Goal: Transaction & Acquisition: Purchase product/service

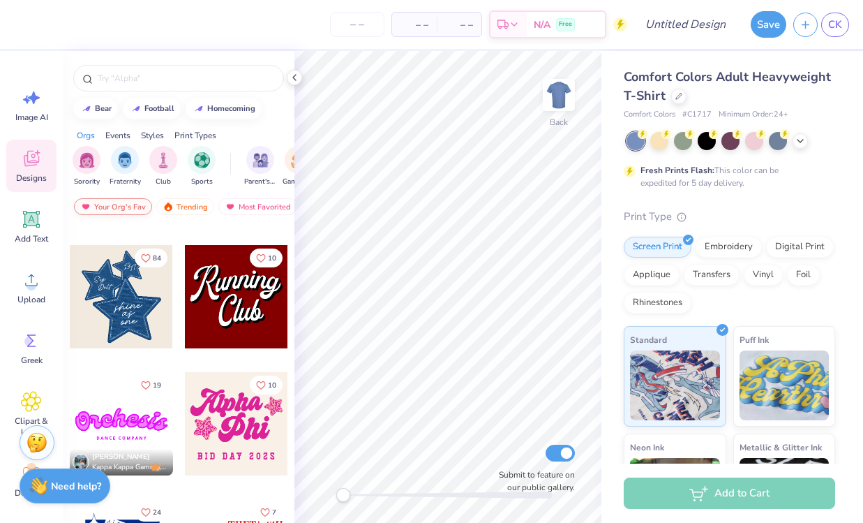
scroll to position [875, 0]
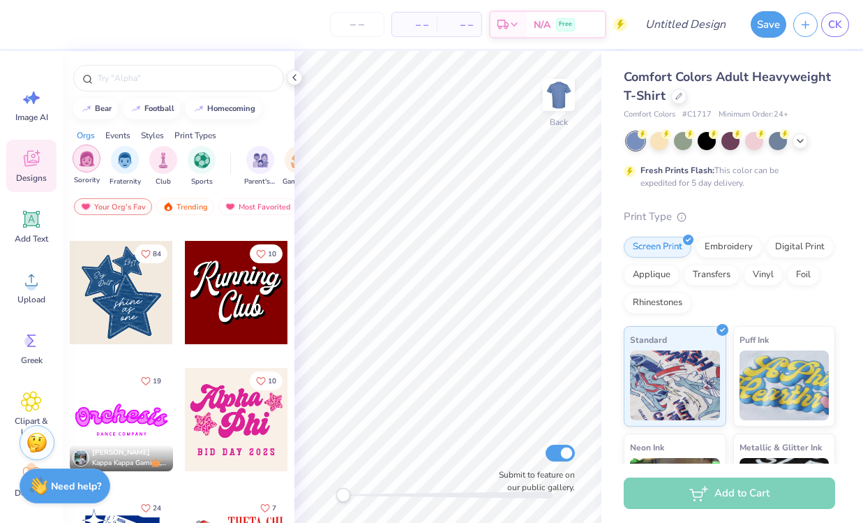
click at [89, 170] on div "filter for Sorority" at bounding box center [87, 158] width 28 height 28
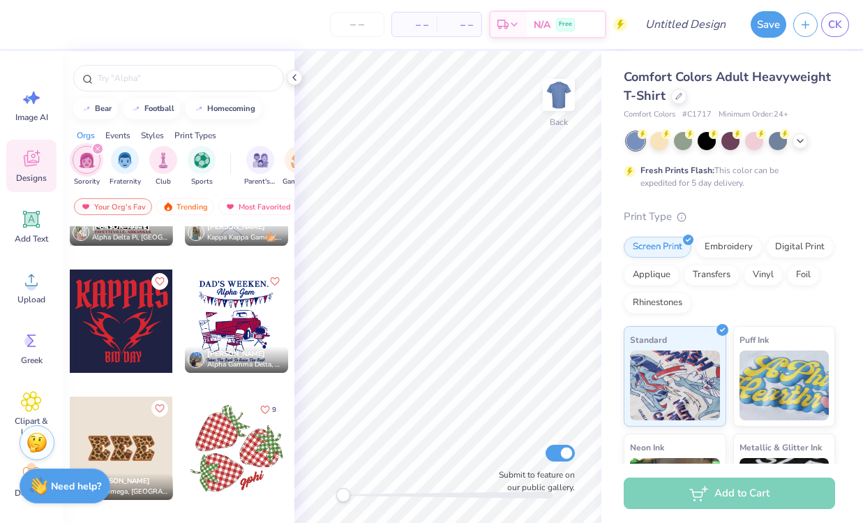
scroll to position [1744, 0]
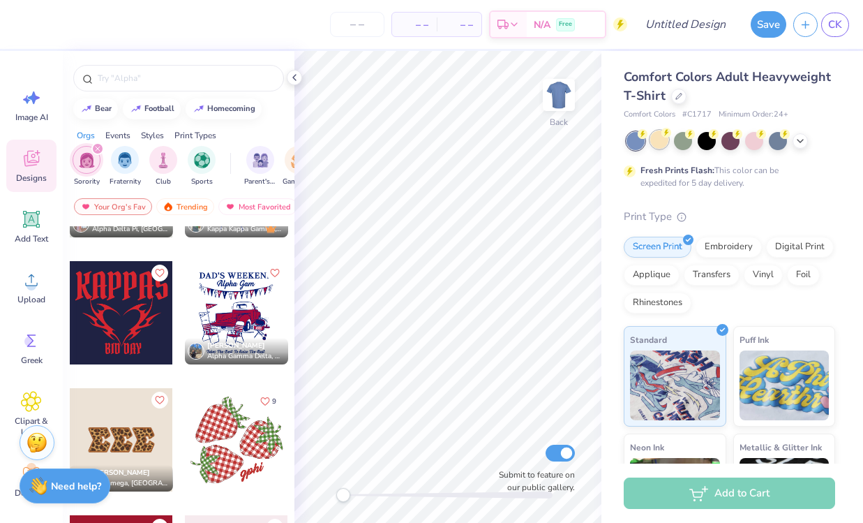
click at [653, 143] on div at bounding box center [659, 139] width 18 height 18
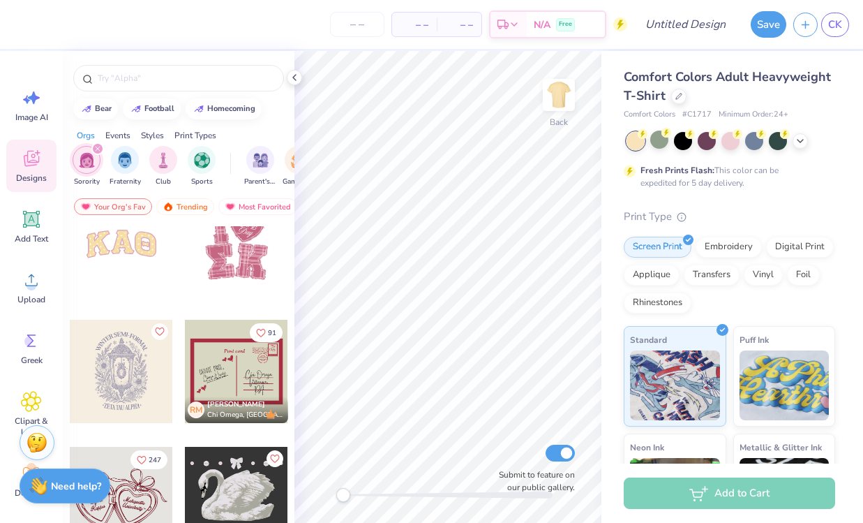
scroll to position [3988, 0]
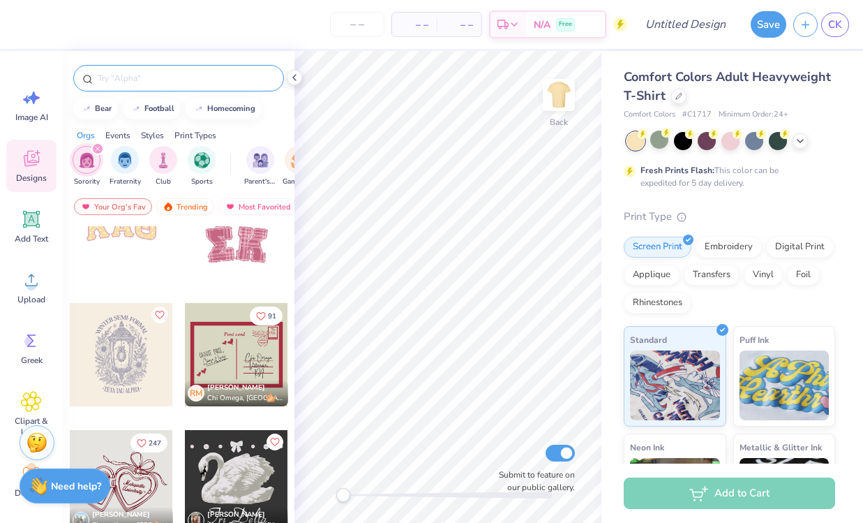
click at [129, 75] on input "text" at bounding box center [185, 78] width 179 height 14
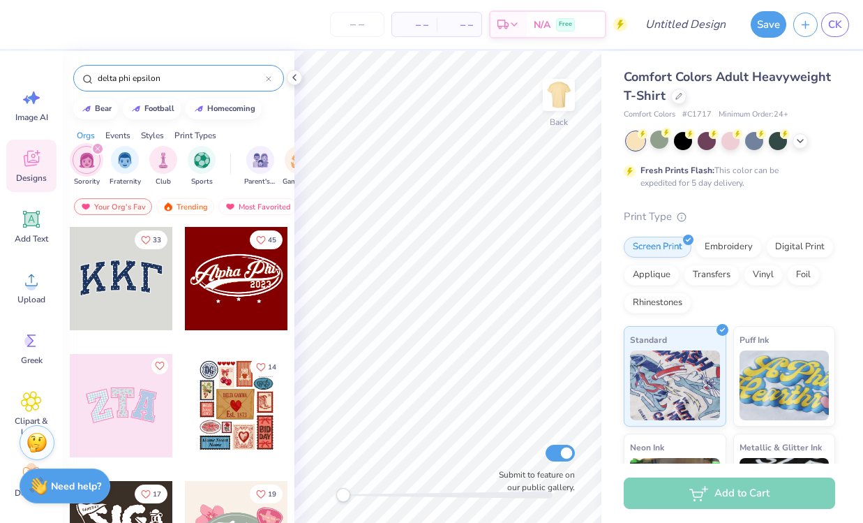
type input "delta phi epsilon"
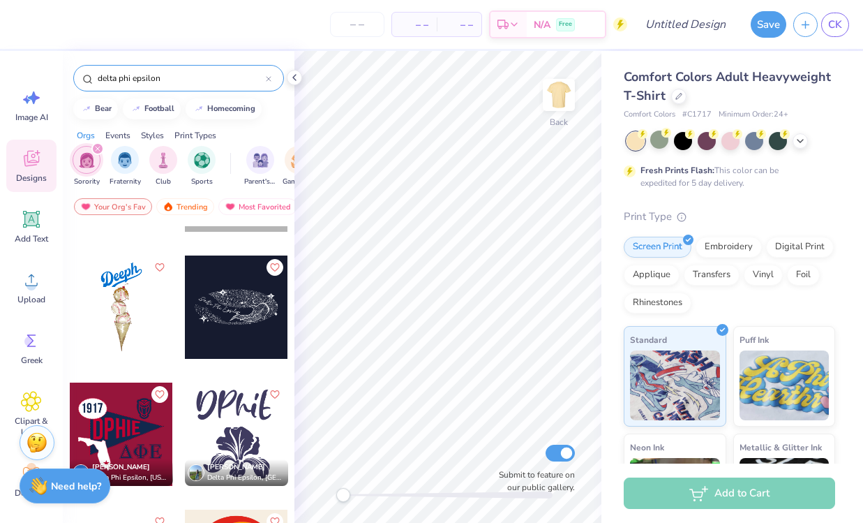
scroll to position [1115, 0]
click at [108, 318] on div at bounding box center [121, 306] width 103 height 103
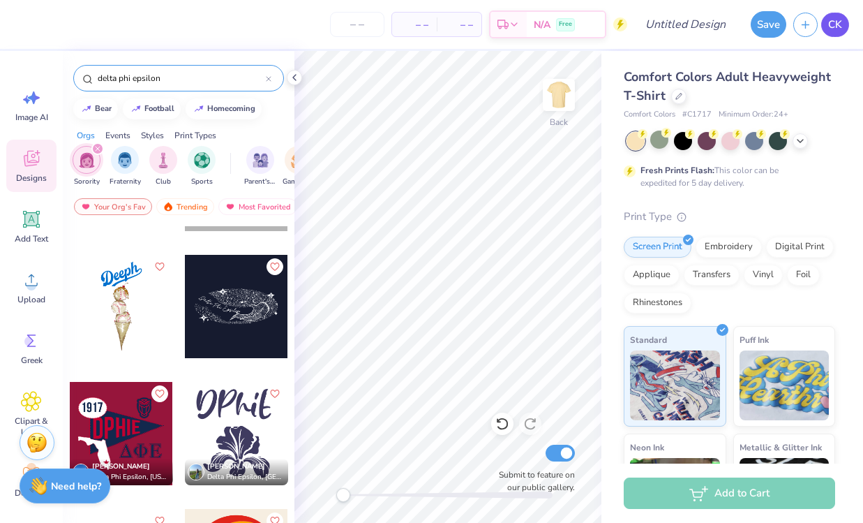
click at [833, 29] on span "CK" at bounding box center [835, 25] width 14 height 16
click at [846, 20] on link "CK" at bounding box center [835, 25] width 28 height 24
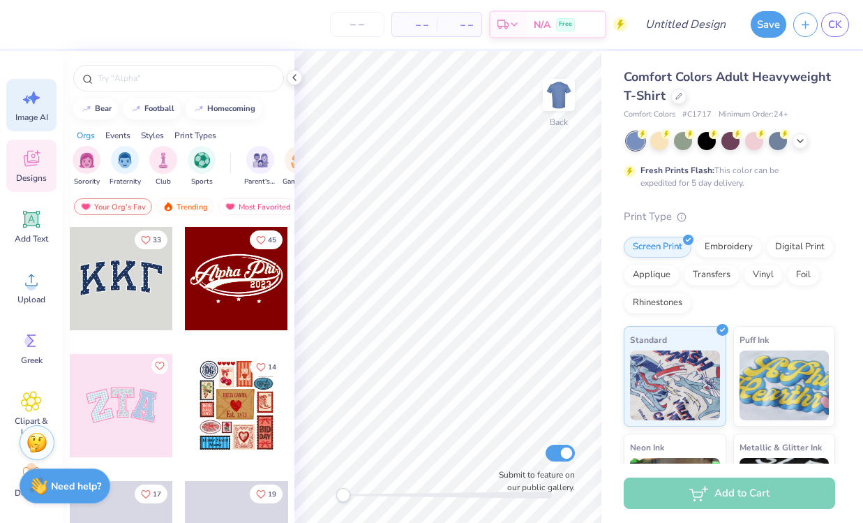
click at [25, 103] on icon at bounding box center [31, 97] width 21 height 21
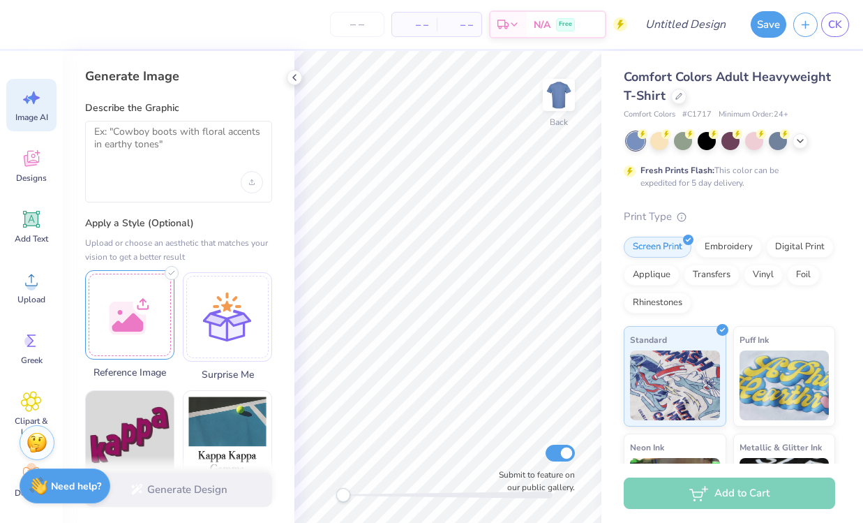
click at [119, 321] on div at bounding box center [129, 314] width 89 height 89
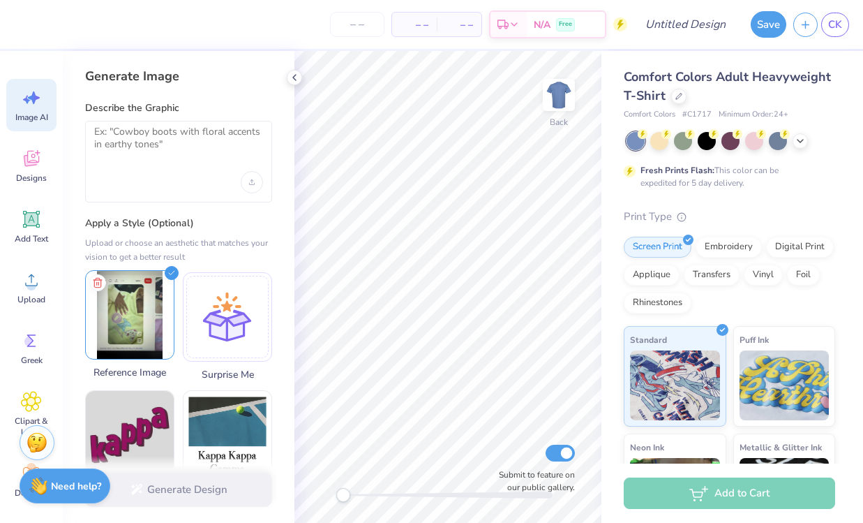
click at [137, 322] on img at bounding box center [130, 315] width 88 height 88
click at [147, 325] on img at bounding box center [130, 315] width 88 height 88
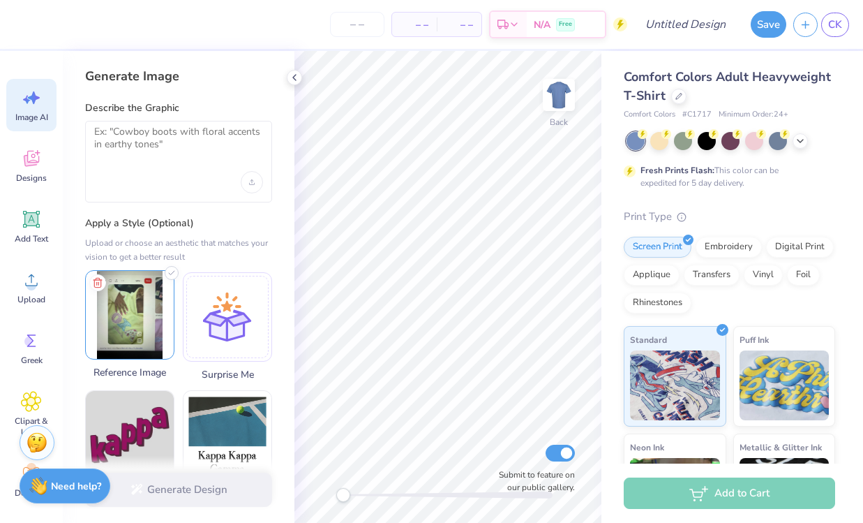
click at [147, 325] on img at bounding box center [130, 315] width 88 height 88
click at [221, 491] on div "Generate Design" at bounding box center [179, 490] width 232 height 68
